Goal: Information Seeking & Learning: Compare options

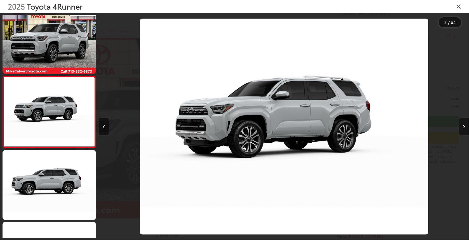
click at [463, 123] on button "Next image" at bounding box center [463, 127] width 10 height 18
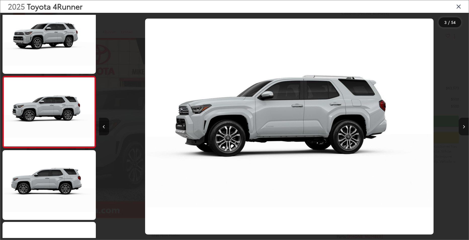
scroll to position [0, 739]
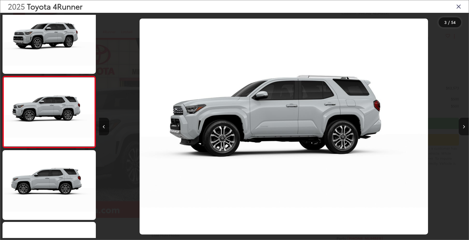
click at [463, 123] on button "Next image" at bounding box center [463, 127] width 10 height 18
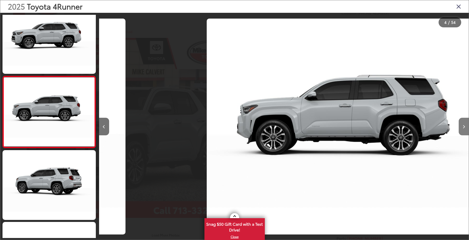
scroll to position [0, 1108]
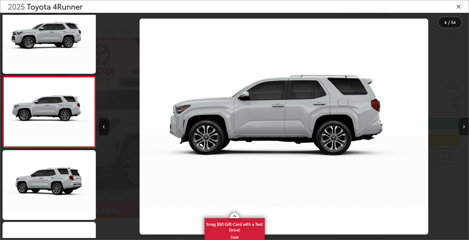
click at [463, 123] on button "Next image" at bounding box center [463, 127] width 10 height 18
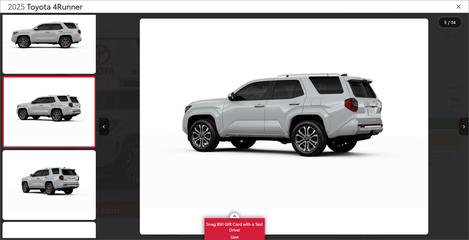
scroll to position [0, 1478]
click at [463, 123] on button "Next image" at bounding box center [463, 127] width 10 height 18
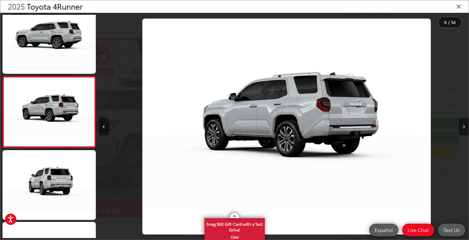
scroll to position [0, 1847]
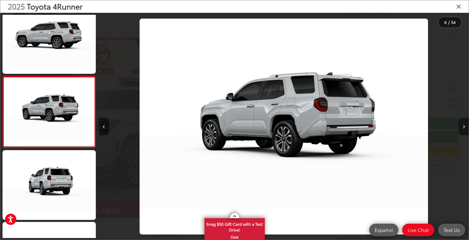
click at [463, 123] on button "Next image" at bounding box center [463, 127] width 10 height 18
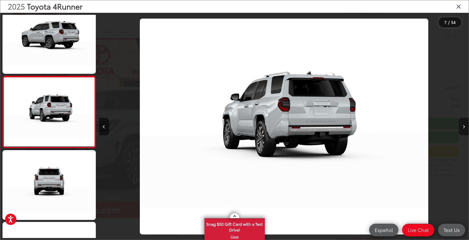
scroll to position [0, 0]
click at [463, 123] on button "Next image" at bounding box center [463, 127] width 10 height 18
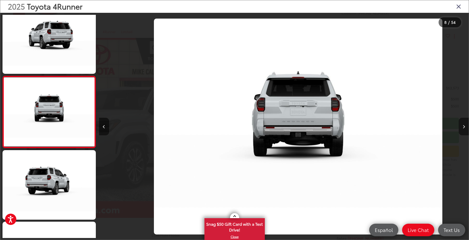
scroll to position [0, 2586]
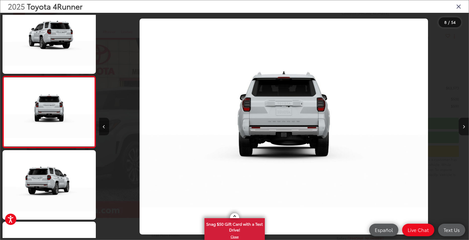
click at [463, 123] on button "Next image" at bounding box center [463, 127] width 10 height 18
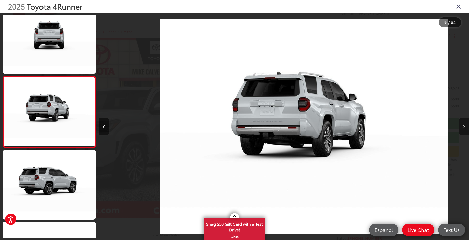
scroll to position [0, 2956]
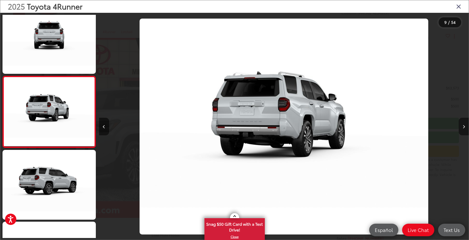
click at [463, 123] on button "Next image" at bounding box center [463, 127] width 10 height 18
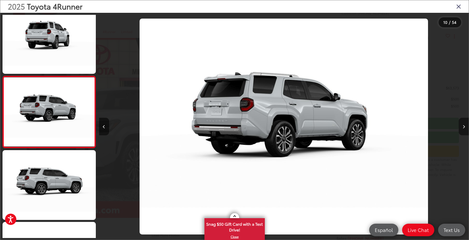
click at [463, 123] on button "Next image" at bounding box center [463, 127] width 10 height 18
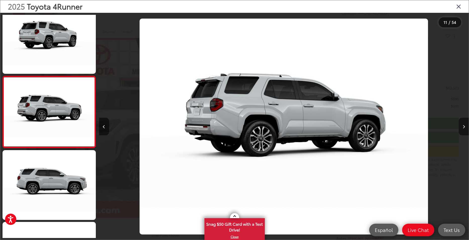
click at [463, 123] on button "Next image" at bounding box center [463, 127] width 10 height 18
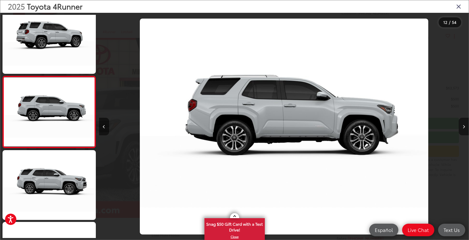
click at [463, 123] on button "Next image" at bounding box center [463, 127] width 10 height 18
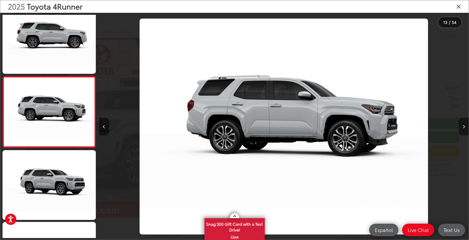
click at [463, 123] on button "Next image" at bounding box center [463, 127] width 10 height 18
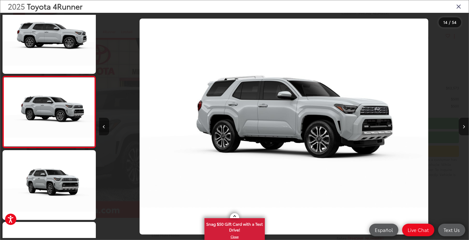
click at [463, 126] on icon "Next image" at bounding box center [463, 127] width 2 height 4
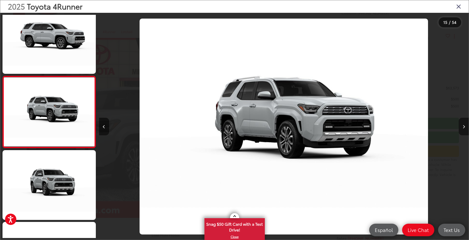
click at [463, 126] on icon "Next image" at bounding box center [463, 127] width 2 height 4
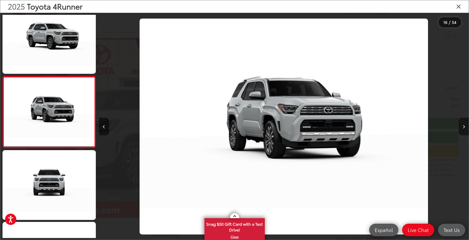
click at [463, 126] on icon "Next image" at bounding box center [463, 127] width 2 height 4
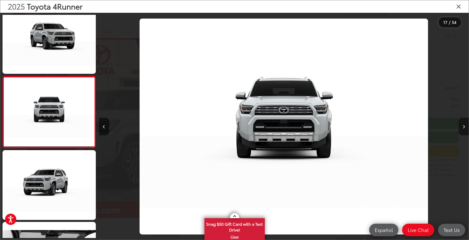
click at [463, 126] on icon "Next image" at bounding box center [463, 127] width 2 height 4
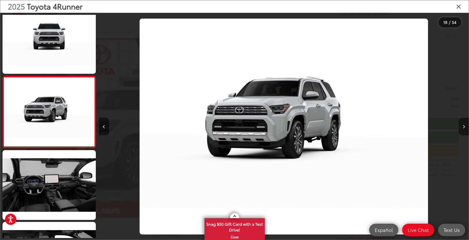
click at [463, 126] on icon "Next image" at bounding box center [463, 127] width 2 height 4
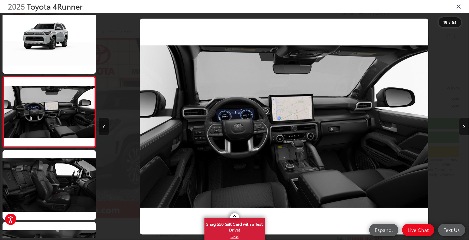
click at [463, 126] on icon "Next image" at bounding box center [463, 127] width 2 height 4
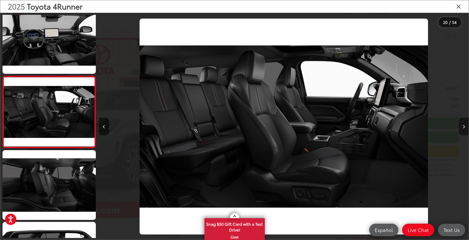
click at [463, 126] on icon "Next image" at bounding box center [463, 127] width 2 height 4
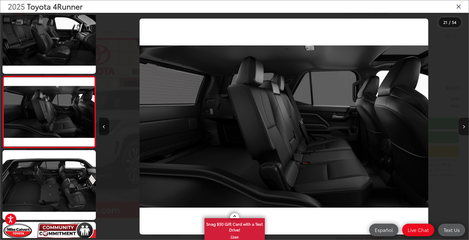
click at [463, 126] on icon "Next image" at bounding box center [463, 127] width 2 height 4
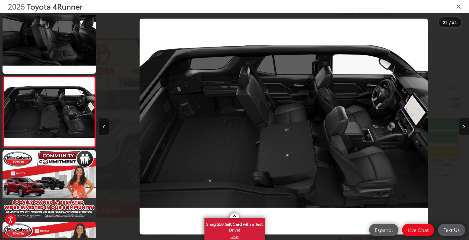
click at [463, 126] on icon "Next image" at bounding box center [463, 127] width 2 height 4
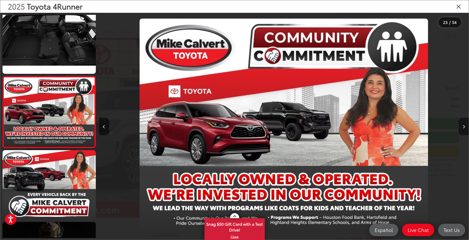
click at [463, 126] on icon "Next image" at bounding box center [463, 127] width 2 height 4
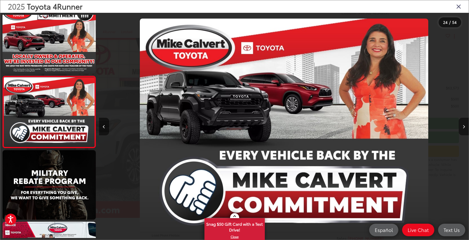
click at [463, 126] on icon "Next image" at bounding box center [463, 127] width 2 height 4
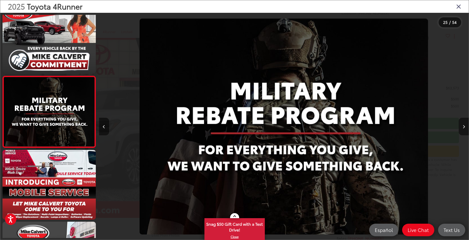
click at [463, 126] on icon "Next image" at bounding box center [463, 127] width 2 height 4
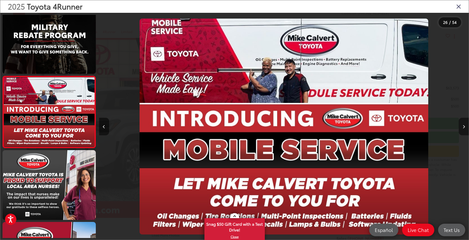
click at [463, 126] on icon "Next image" at bounding box center [463, 127] width 2 height 4
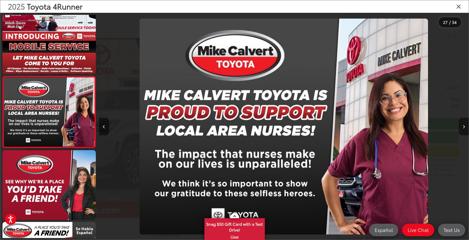
click at [463, 126] on icon "Next image" at bounding box center [463, 127] width 2 height 4
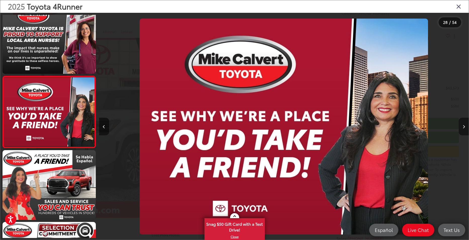
click at [463, 126] on icon "Next image" at bounding box center [463, 127] width 2 height 4
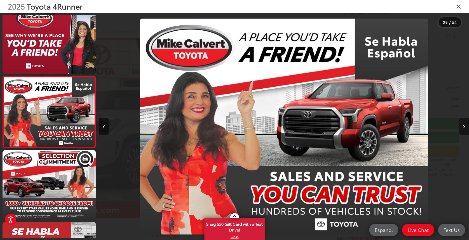
click at [463, 126] on icon "Next image" at bounding box center [463, 127] width 2 height 4
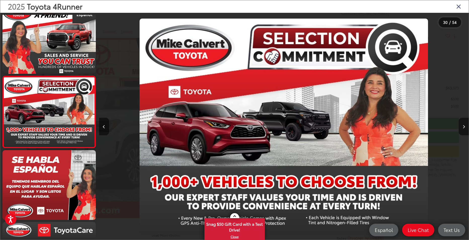
click at [464, 126] on icon "Next image" at bounding box center [463, 127] width 2 height 4
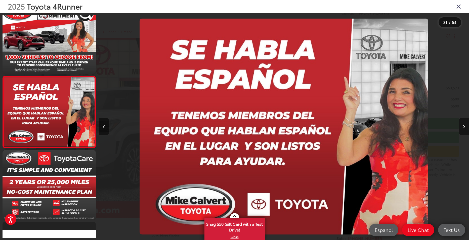
click at [464, 126] on icon "Next image" at bounding box center [463, 127] width 2 height 4
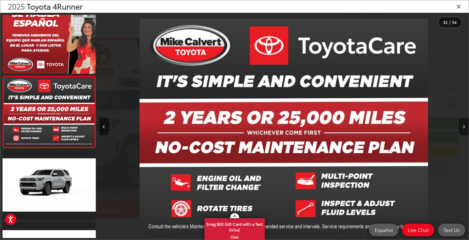
click at [464, 126] on icon "Next image" at bounding box center [463, 127] width 2 height 4
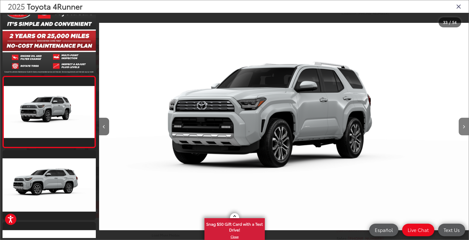
click at [464, 126] on icon "Next image" at bounding box center [463, 127] width 2 height 4
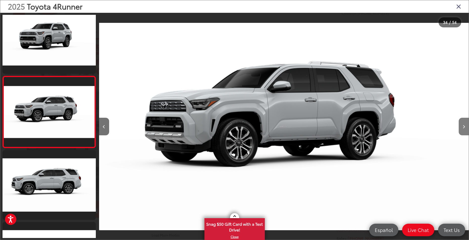
click at [464, 126] on icon "Next image" at bounding box center [463, 127] width 2 height 4
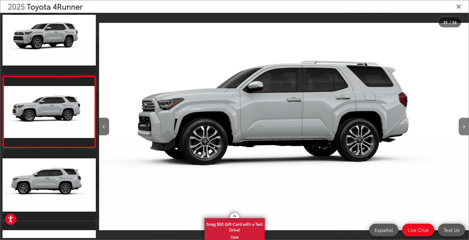
click at [463, 123] on button "Next image" at bounding box center [463, 127] width 10 height 18
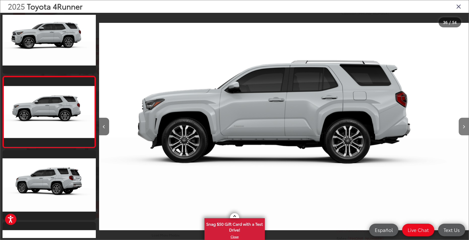
click at [463, 123] on button "Next image" at bounding box center [463, 127] width 10 height 18
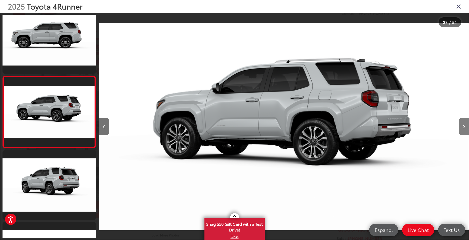
click at [461, 124] on button "Next image" at bounding box center [463, 127] width 10 height 18
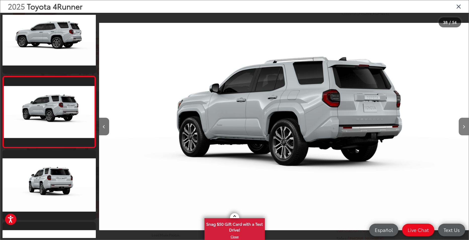
click at [464, 123] on button "Next image" at bounding box center [463, 127] width 10 height 18
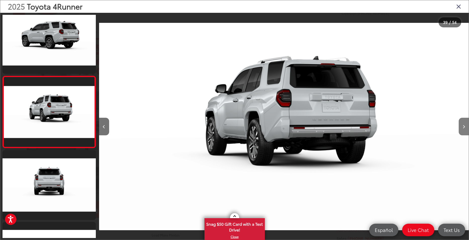
click at [464, 123] on button "Next image" at bounding box center [463, 127] width 10 height 18
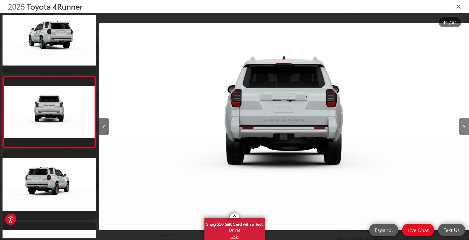
click at [465, 122] on button "Next image" at bounding box center [463, 127] width 10 height 18
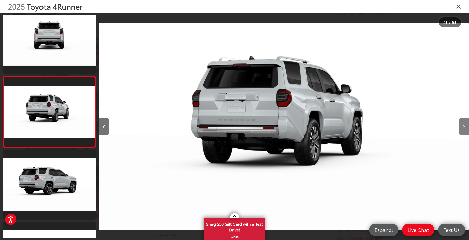
click at [465, 121] on button "Next image" at bounding box center [463, 127] width 10 height 18
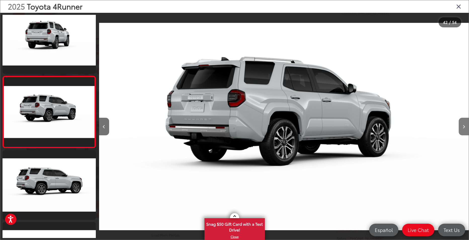
click at [465, 121] on button "Next image" at bounding box center [463, 127] width 10 height 18
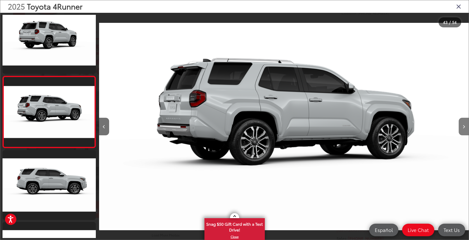
click at [465, 123] on button "Next image" at bounding box center [463, 127] width 10 height 18
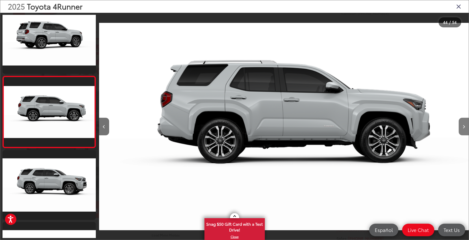
click at [463, 125] on icon "Next image" at bounding box center [463, 127] width 2 height 4
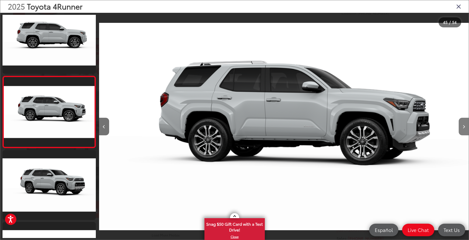
click at [463, 125] on icon "Next image" at bounding box center [463, 127] width 2 height 4
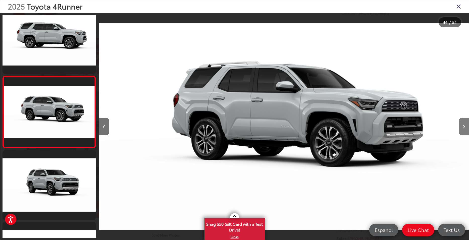
click at [463, 125] on icon "Next image" at bounding box center [463, 127] width 2 height 4
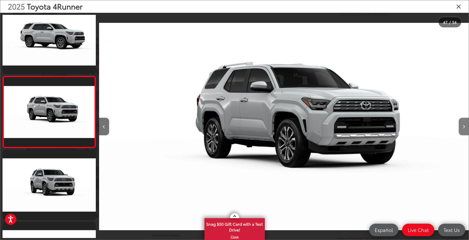
click at [462, 126] on button "Next image" at bounding box center [463, 127] width 10 height 18
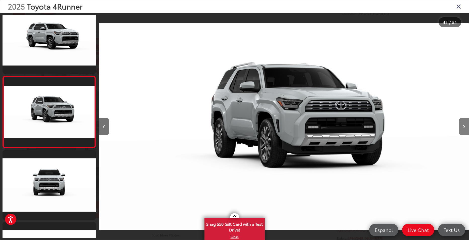
click at [462, 126] on button "Next image" at bounding box center [463, 127] width 10 height 18
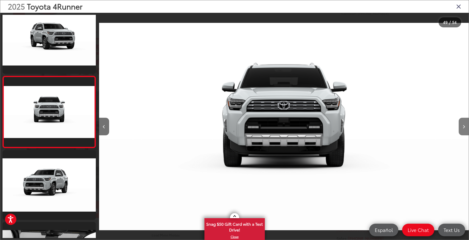
click at [462, 126] on button "Next image" at bounding box center [463, 127] width 10 height 18
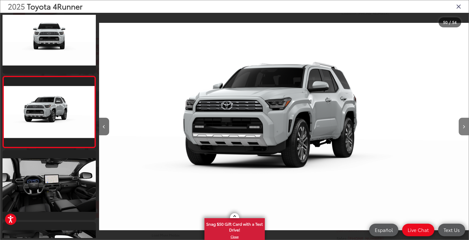
click at [462, 126] on button "Next image" at bounding box center [463, 127] width 10 height 18
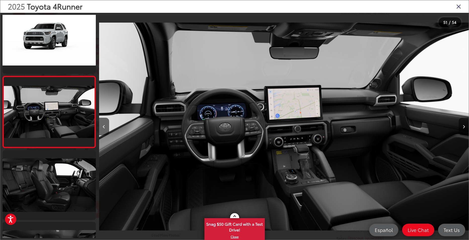
click at [460, 125] on button "Next image" at bounding box center [463, 127] width 10 height 18
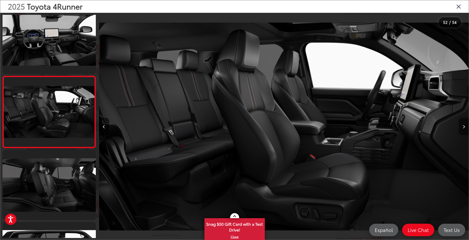
click at [463, 126] on icon "Next image" at bounding box center [463, 127] width 2 height 4
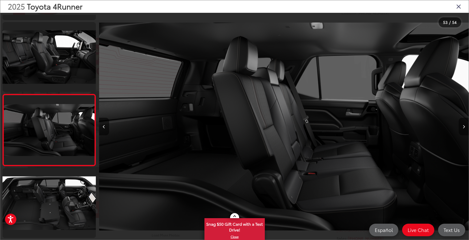
click at [463, 126] on icon "Next image" at bounding box center [463, 127] width 2 height 4
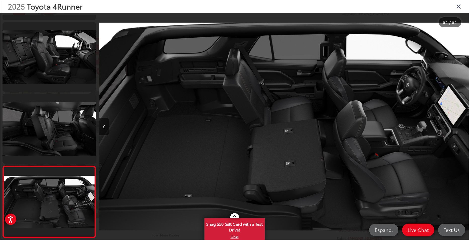
click at [463, 126] on div at bounding box center [422, 127] width 92 height 228
drag, startPoint x: 461, startPoint y: 124, endPoint x: 458, endPoint y: 126, distance: 3.3
click at [459, 125] on div at bounding box center [422, 127] width 92 height 228
click at [109, 125] on button "Previous image" at bounding box center [104, 127] width 10 height 18
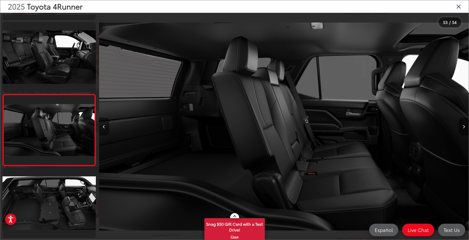
click at [109, 125] on button "Previous image" at bounding box center [104, 127] width 10 height 18
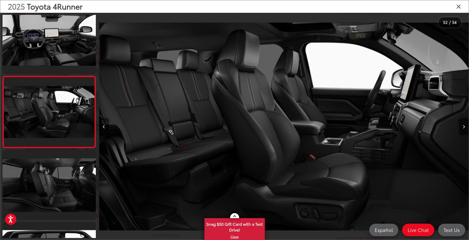
click at [109, 125] on button "Previous image" at bounding box center [104, 127] width 10 height 18
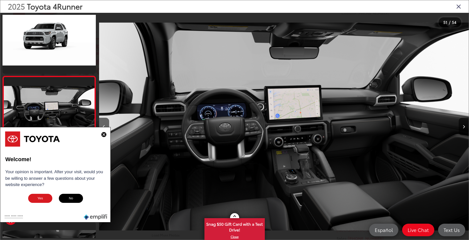
click at [104, 134] on img at bounding box center [103, 134] width 5 height 5
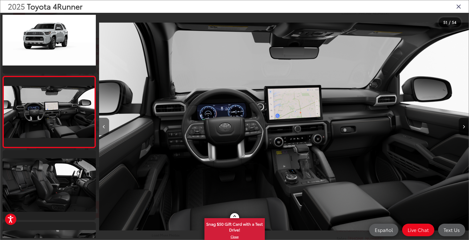
click at [106, 127] on button "Previous image" at bounding box center [104, 127] width 10 height 18
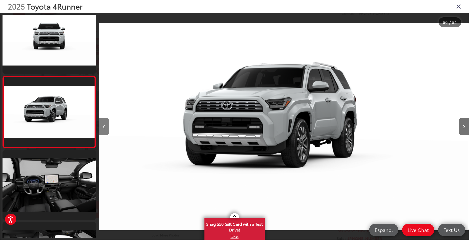
click at [106, 127] on button "Previous image" at bounding box center [104, 127] width 10 height 18
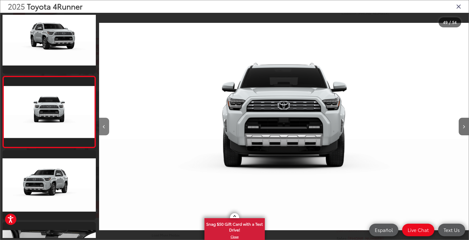
click at [106, 127] on button "Previous image" at bounding box center [104, 127] width 10 height 18
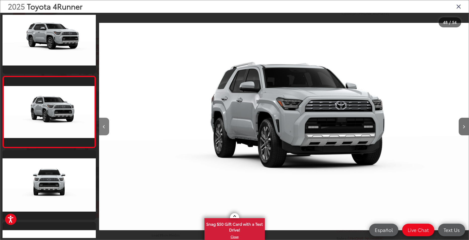
click at [106, 127] on button "Previous image" at bounding box center [104, 127] width 10 height 18
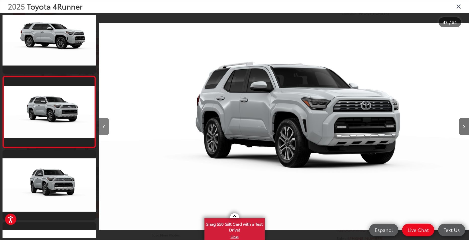
click at [106, 127] on button "Previous image" at bounding box center [104, 127] width 10 height 18
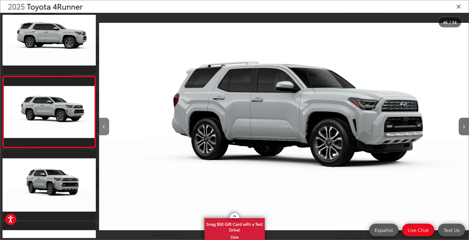
click at [106, 127] on button "Previous image" at bounding box center [104, 127] width 10 height 18
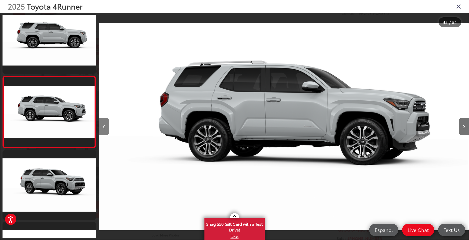
click at [106, 127] on button "Previous image" at bounding box center [104, 127] width 10 height 18
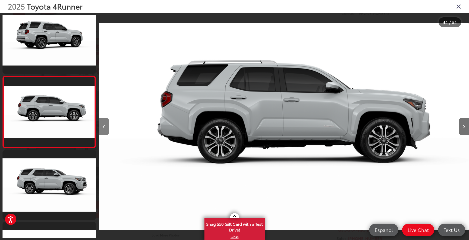
click at [106, 127] on button "Previous image" at bounding box center [104, 127] width 10 height 18
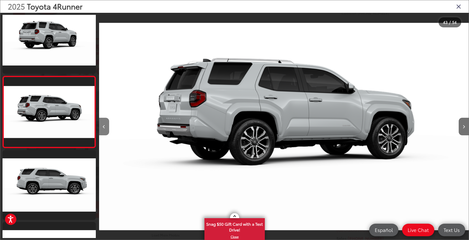
click at [106, 127] on button "Previous image" at bounding box center [104, 127] width 10 height 18
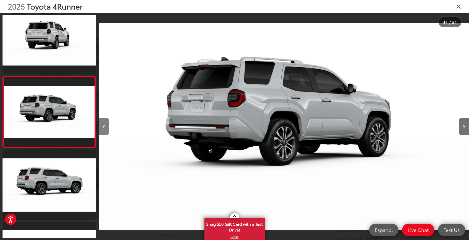
click at [106, 127] on button "Previous image" at bounding box center [104, 127] width 10 height 18
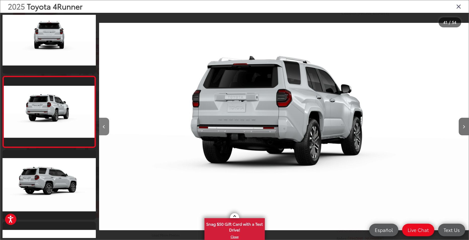
click at [106, 127] on button "Previous image" at bounding box center [104, 127] width 10 height 18
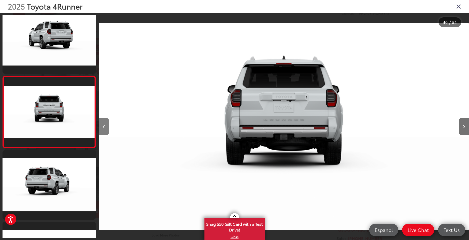
click at [106, 127] on button "Previous image" at bounding box center [104, 127] width 10 height 18
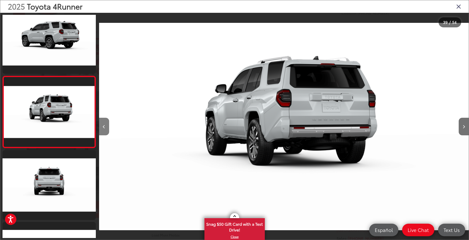
click at [106, 127] on button "Previous image" at bounding box center [104, 127] width 10 height 18
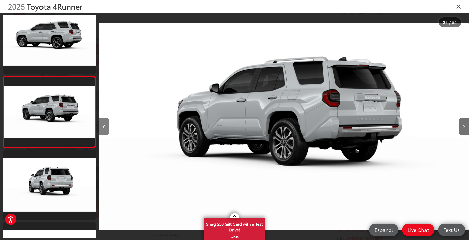
click at [106, 127] on button "Previous image" at bounding box center [104, 127] width 10 height 18
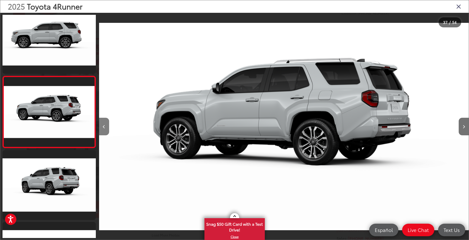
click at [106, 127] on button "Previous image" at bounding box center [104, 127] width 10 height 18
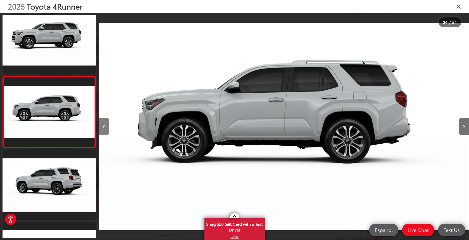
click at [106, 127] on button "Previous image" at bounding box center [104, 127] width 10 height 18
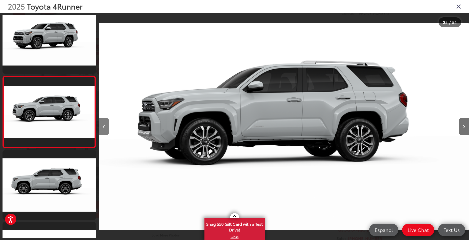
click at [106, 127] on button "Previous image" at bounding box center [104, 127] width 10 height 18
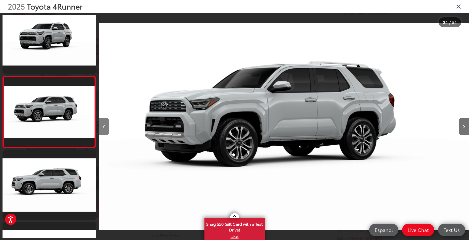
click at [106, 127] on button "Previous image" at bounding box center [104, 127] width 10 height 18
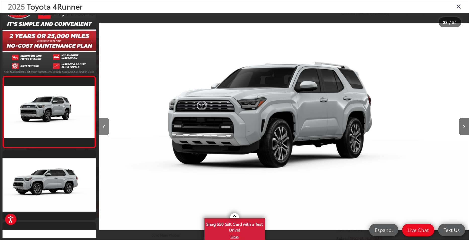
click at [106, 127] on button "Previous image" at bounding box center [104, 127] width 10 height 18
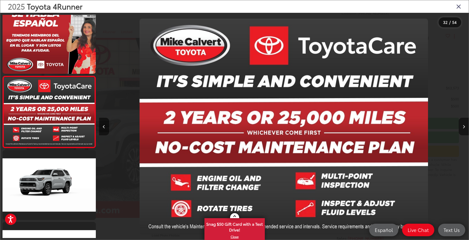
click at [462, 125] on button "Next image" at bounding box center [463, 127] width 10 height 18
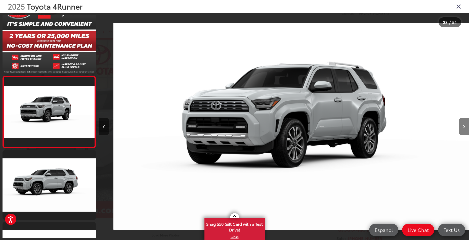
scroll to position [0, 11823]
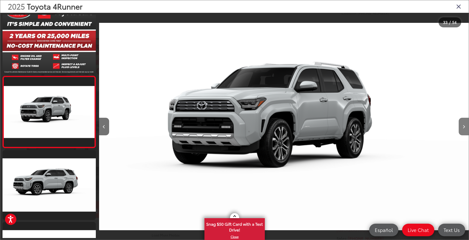
click at [463, 125] on icon "Next image" at bounding box center [463, 127] width 2 height 4
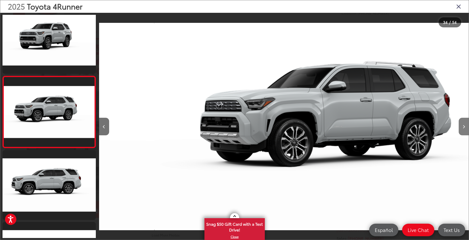
scroll to position [0, 12192]
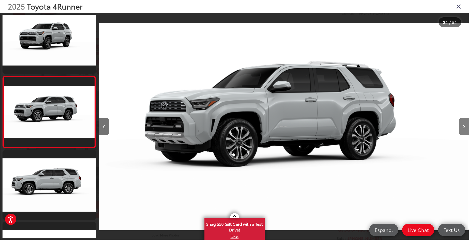
click at [463, 125] on icon "Next image" at bounding box center [463, 127] width 2 height 4
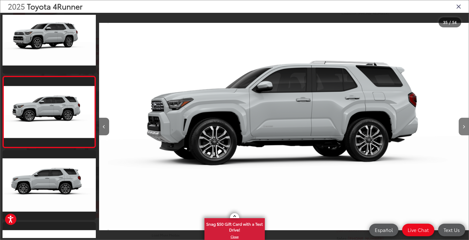
scroll to position [0, 12562]
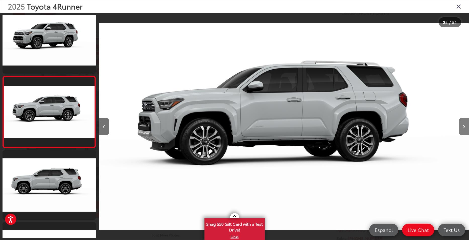
click at [463, 125] on icon "Next image" at bounding box center [463, 127] width 2 height 4
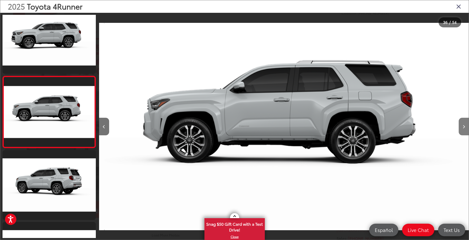
scroll to position [0, 12931]
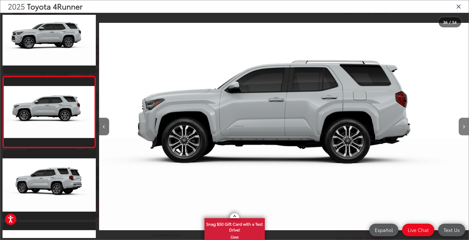
click at [463, 125] on icon "Next image" at bounding box center [463, 127] width 2 height 4
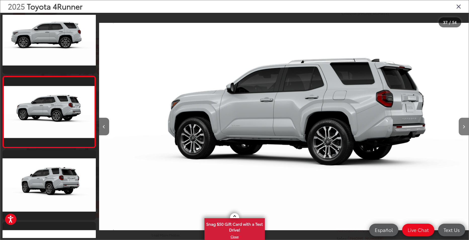
scroll to position [0, 13301]
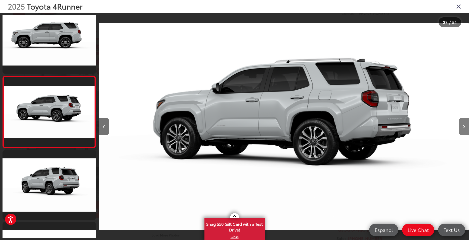
click at [463, 125] on icon "Next image" at bounding box center [463, 127] width 2 height 4
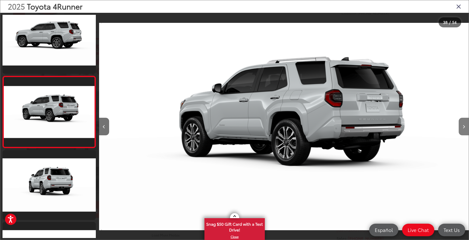
scroll to position [0, 13670]
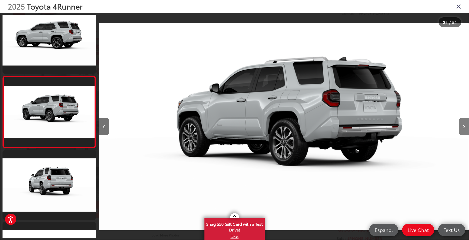
click at [463, 125] on icon "Next image" at bounding box center [463, 127] width 2 height 4
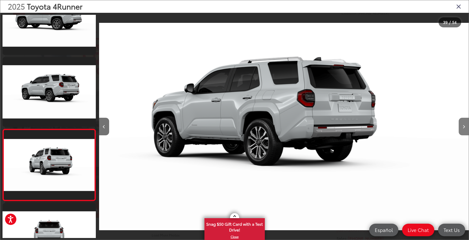
scroll to position [2651, 0]
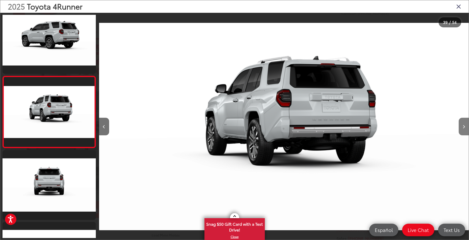
click at [463, 125] on icon "Next image" at bounding box center [463, 127] width 2 height 4
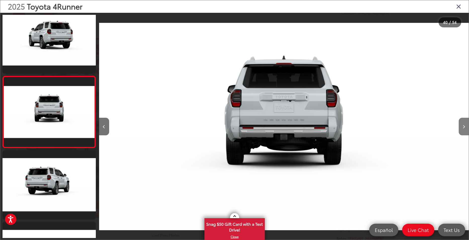
click at [463, 125] on icon "Next image" at bounding box center [463, 127] width 2 height 4
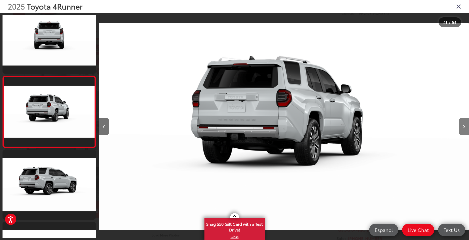
click at [463, 125] on icon "Next image" at bounding box center [463, 127] width 2 height 4
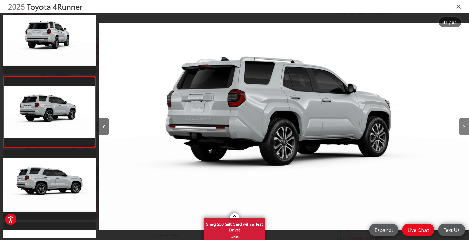
click at [463, 126] on icon "Next image" at bounding box center [463, 127] width 2 height 4
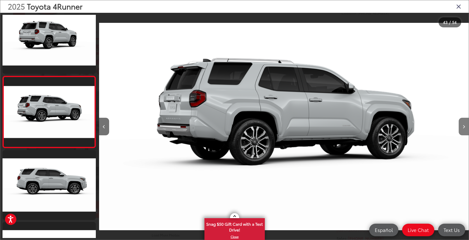
click at [461, 126] on button "Next image" at bounding box center [463, 127] width 10 height 18
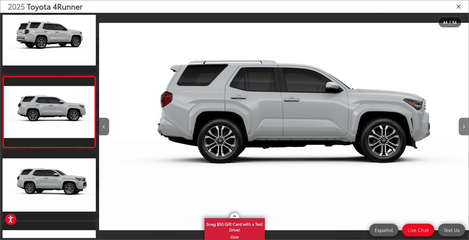
click at [463, 120] on button "Next image" at bounding box center [463, 127] width 10 height 18
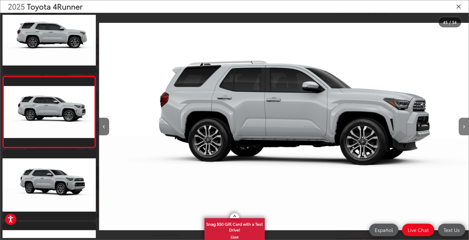
click at [463, 120] on button "Next image" at bounding box center [463, 127] width 10 height 18
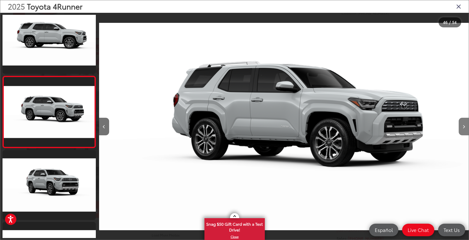
click at [463, 120] on button "Next image" at bounding box center [463, 127] width 10 height 18
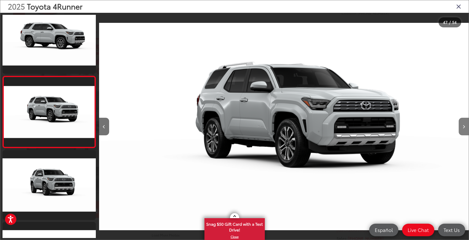
click at [463, 120] on button "Next image" at bounding box center [463, 127] width 10 height 18
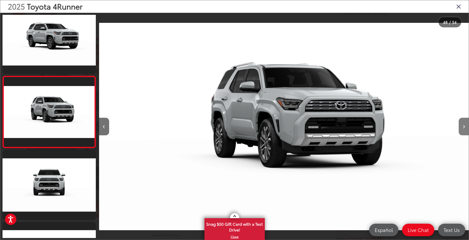
click at [463, 120] on button "Next image" at bounding box center [463, 127] width 10 height 18
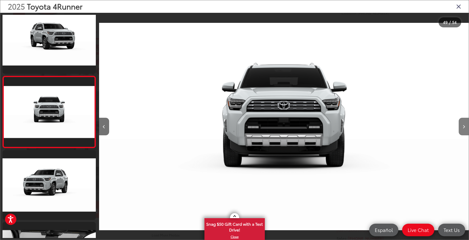
click at [463, 120] on button "Next image" at bounding box center [463, 127] width 10 height 18
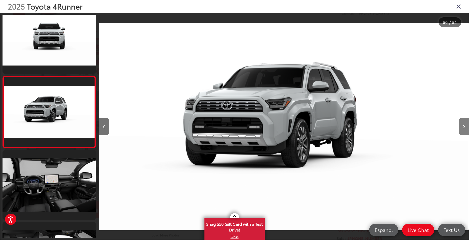
click at [463, 120] on button "Next image" at bounding box center [463, 127] width 10 height 18
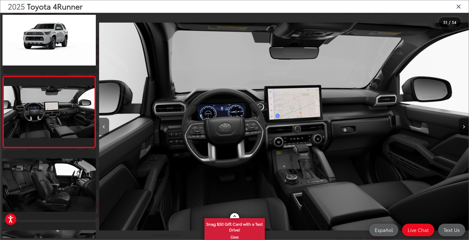
click at [461, 124] on button "Next image" at bounding box center [463, 127] width 10 height 18
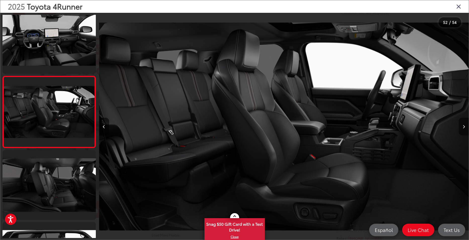
click at [462, 121] on button "Next image" at bounding box center [463, 127] width 10 height 18
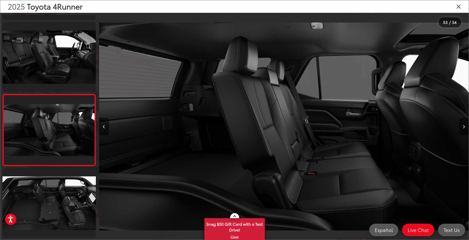
click at [462, 121] on button "Next image" at bounding box center [463, 127] width 10 height 18
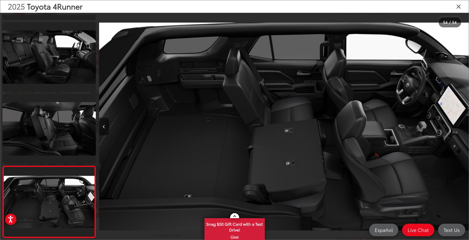
click at [462, 121] on div at bounding box center [422, 127] width 92 height 228
click at [236, 215] on link at bounding box center [234, 215] width 9 height 5
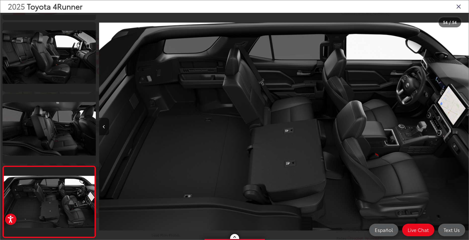
click at [48, 4] on span "Toyota 4Runner" at bounding box center [55, 6] width 56 height 11
click at [457, 5] on icon "Close gallery" at bounding box center [458, 6] width 5 height 7
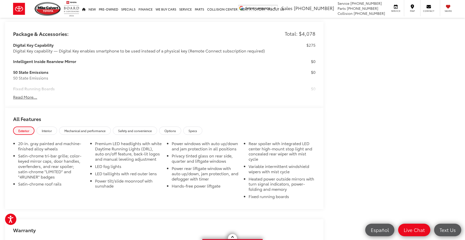
scroll to position [402, 0]
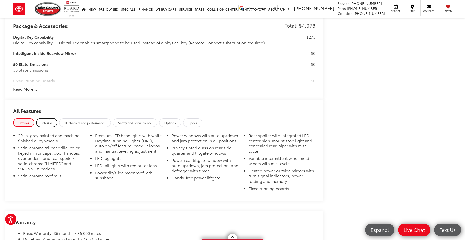
click at [47, 121] on span "Interior" at bounding box center [47, 123] width 10 height 4
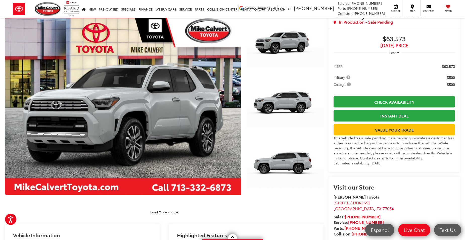
scroll to position [0, 0]
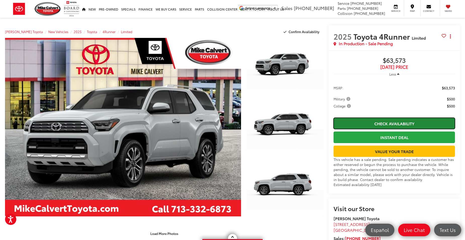
click at [394, 122] on link "Check Availability" at bounding box center [393, 123] width 121 height 11
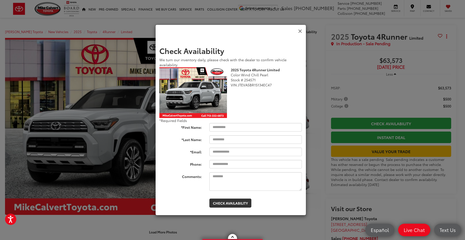
click at [301, 32] on icon "Close" at bounding box center [300, 31] width 4 height 5
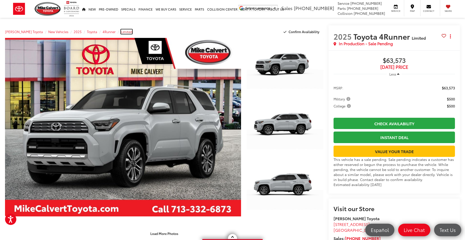
click at [121, 31] on span "Limited" at bounding box center [126, 31] width 11 height 5
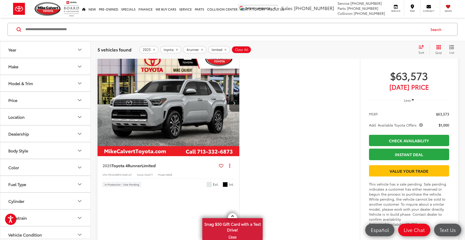
scroll to position [754, 0]
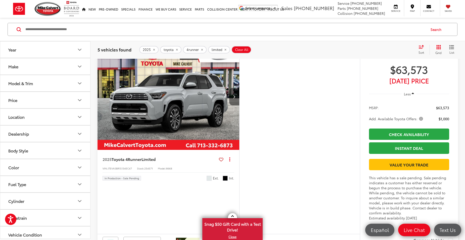
click at [233, 98] on icon "Next image" at bounding box center [234, 97] width 2 height 4
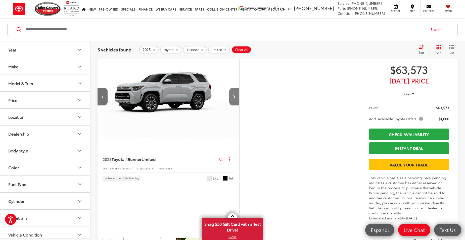
click at [233, 98] on icon "Next image" at bounding box center [234, 97] width 2 height 4
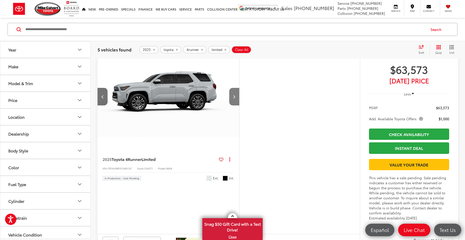
click at [233, 98] on icon "Next image" at bounding box center [234, 97] width 2 height 4
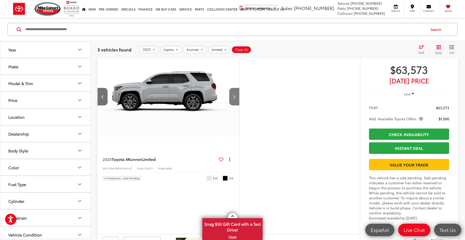
click at [233, 98] on icon "Next image" at bounding box center [234, 97] width 2 height 4
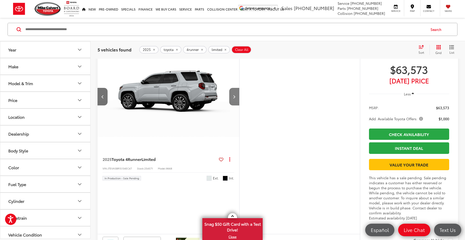
click at [233, 98] on icon "Next image" at bounding box center [234, 97] width 2 height 4
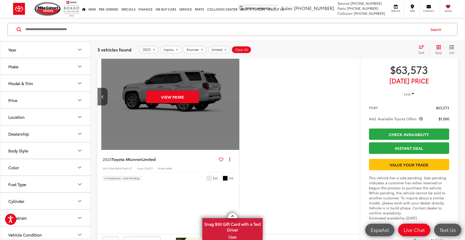
scroll to position [0, 712]
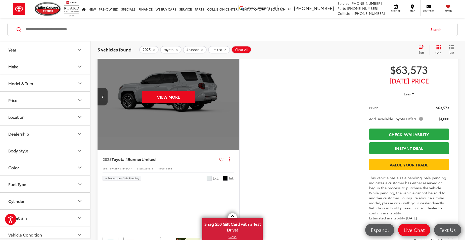
click at [233, 134] on div "View More" at bounding box center [168, 96] width 142 height 107
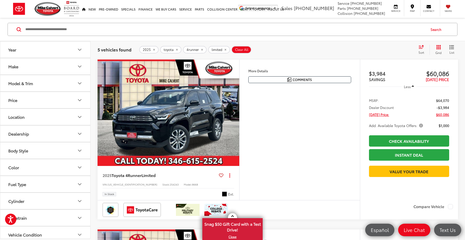
click at [216, 46] on button "limited" at bounding box center [219, 50] width 22 height 8
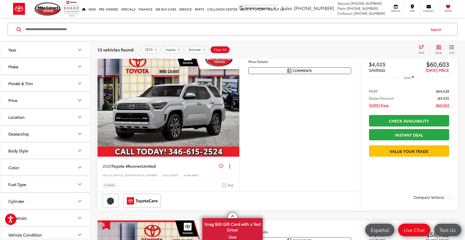
scroll to position [729, 0]
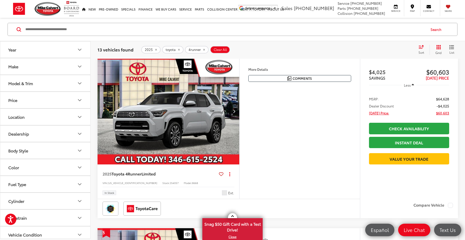
click at [152, 148] on img "2025 Toyota 4Runner Limited 0" at bounding box center [168, 111] width 142 height 107
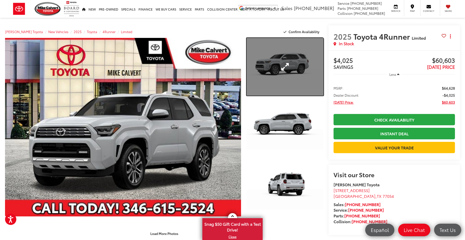
click at [282, 73] on link "Expand Photo 1" at bounding box center [284, 67] width 77 height 58
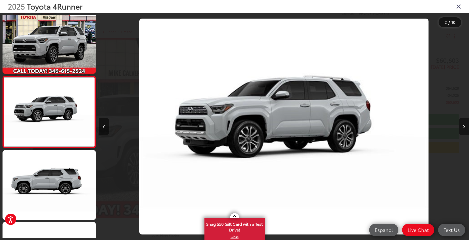
click at [463, 125] on icon "Next image" at bounding box center [463, 127] width 2 height 4
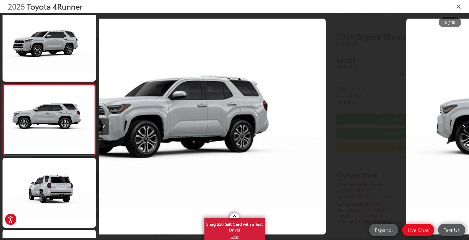
scroll to position [83, 0]
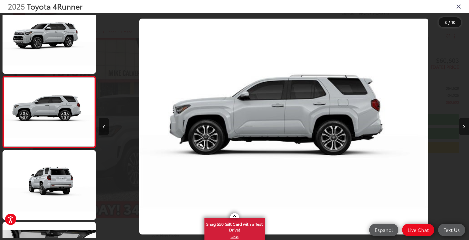
click at [463, 125] on icon "Next image" at bounding box center [463, 127] width 2 height 4
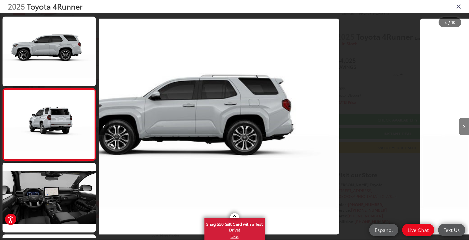
scroll to position [155, 0]
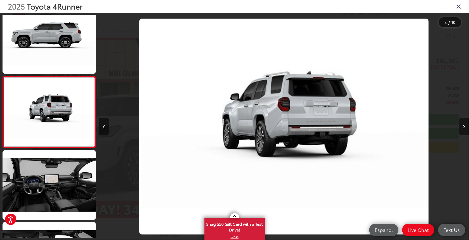
click at [463, 125] on icon "Next image" at bounding box center [463, 127] width 2 height 4
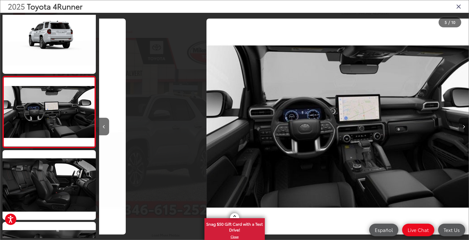
scroll to position [0, 1478]
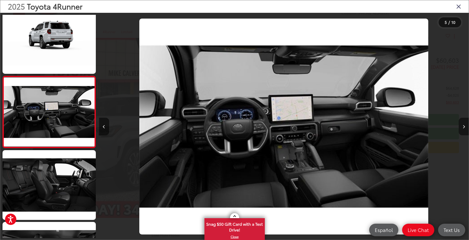
click at [463, 125] on icon "Next image" at bounding box center [463, 127] width 2 height 4
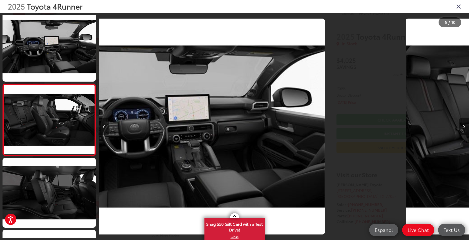
scroll to position [299, 0]
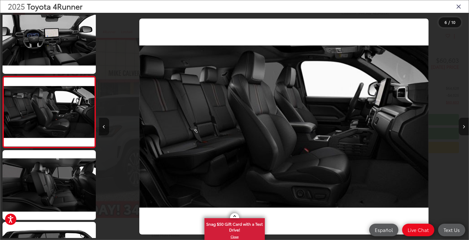
click at [463, 125] on icon "Next image" at bounding box center [463, 127] width 2 height 4
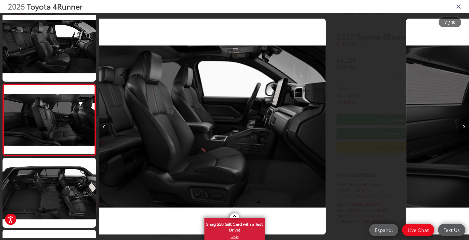
scroll to position [370, 0]
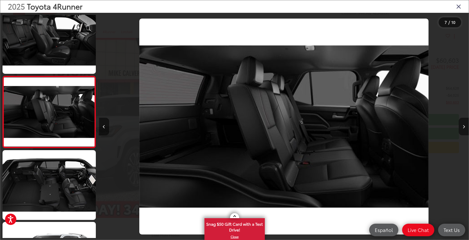
click at [463, 125] on icon "Next image" at bounding box center [463, 127] width 2 height 4
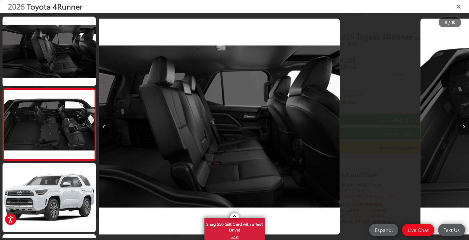
scroll to position [442, 0]
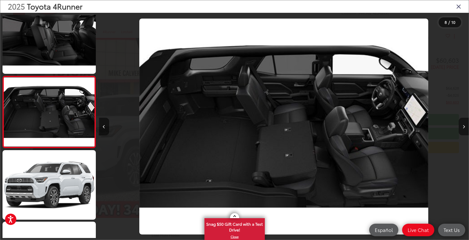
click at [463, 125] on icon "Next image" at bounding box center [463, 127] width 2 height 4
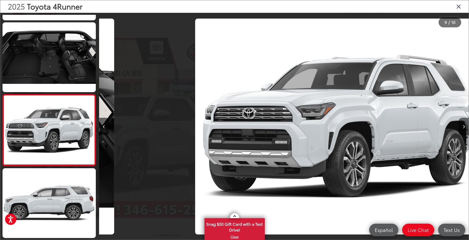
scroll to position [0, 2956]
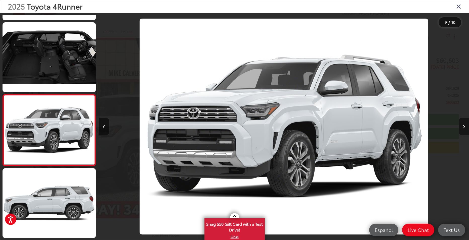
click at [463, 125] on icon "Next image" at bounding box center [463, 127] width 2 height 4
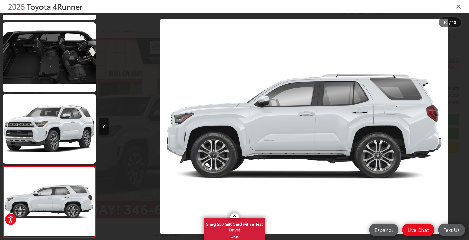
scroll to position [0, 3325]
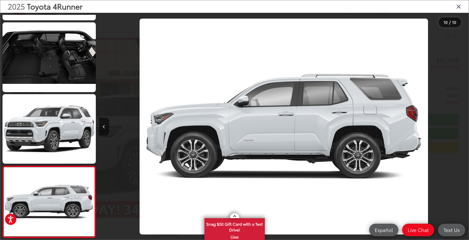
click at [463, 125] on div at bounding box center [422, 127] width 92 height 228
